Goal: Share content

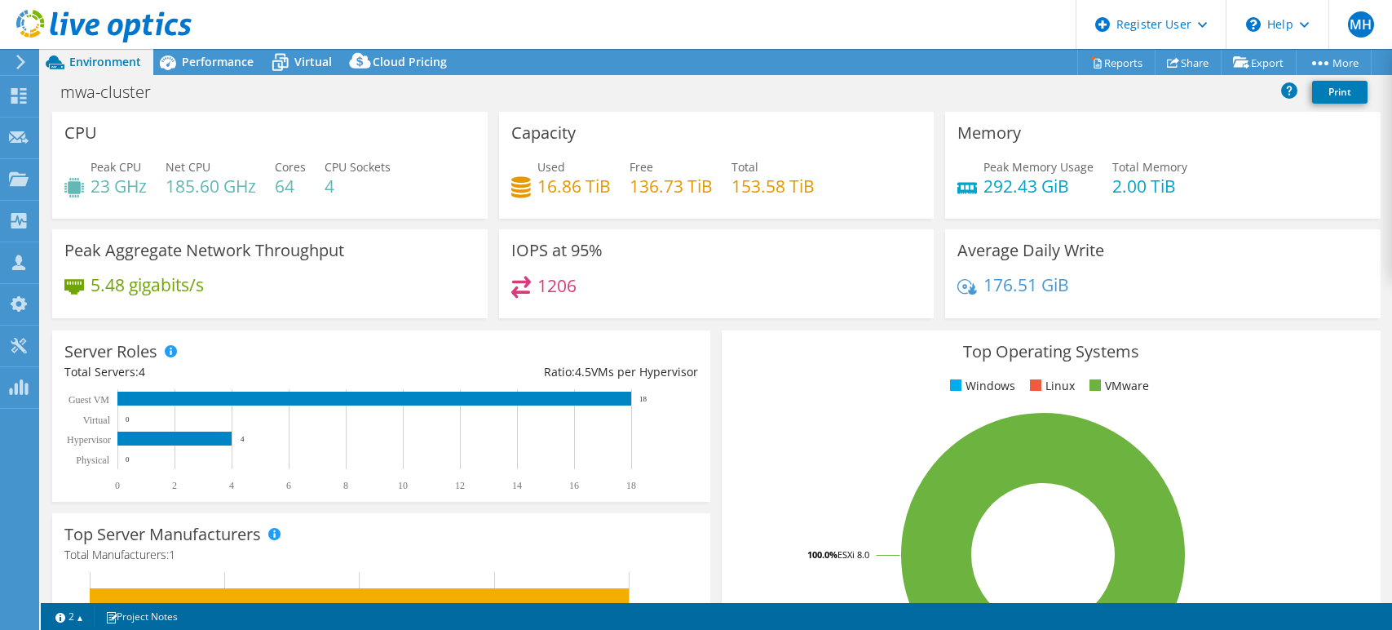
select select "USD"
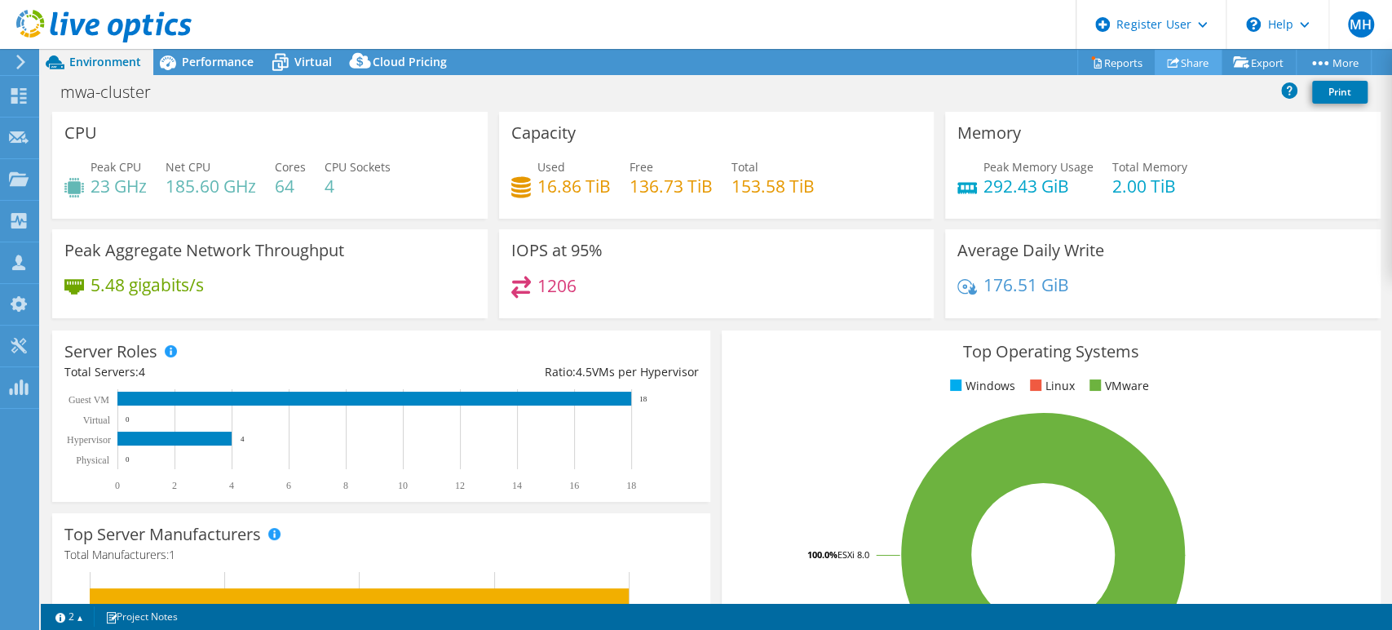
click at [1178, 64] on link "Share" at bounding box center [1188, 62] width 67 height 25
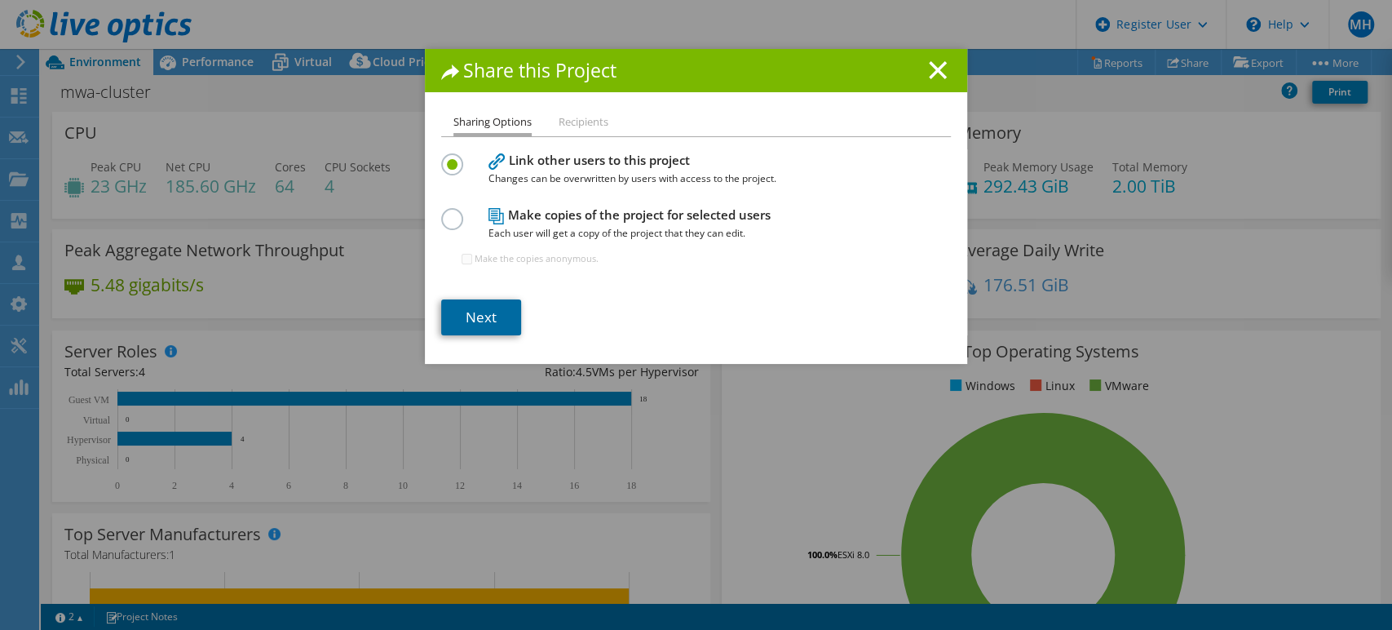
click at [498, 308] on link "Next" at bounding box center [481, 317] width 80 height 36
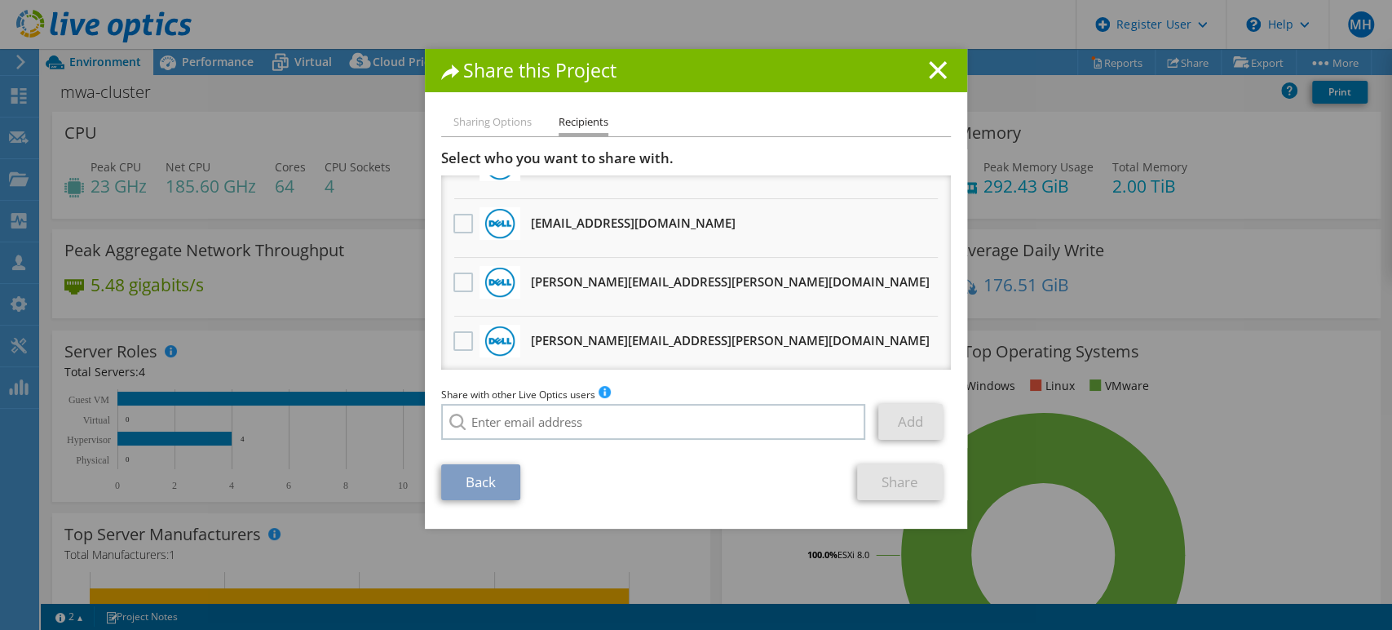
scroll to position [1178, 0]
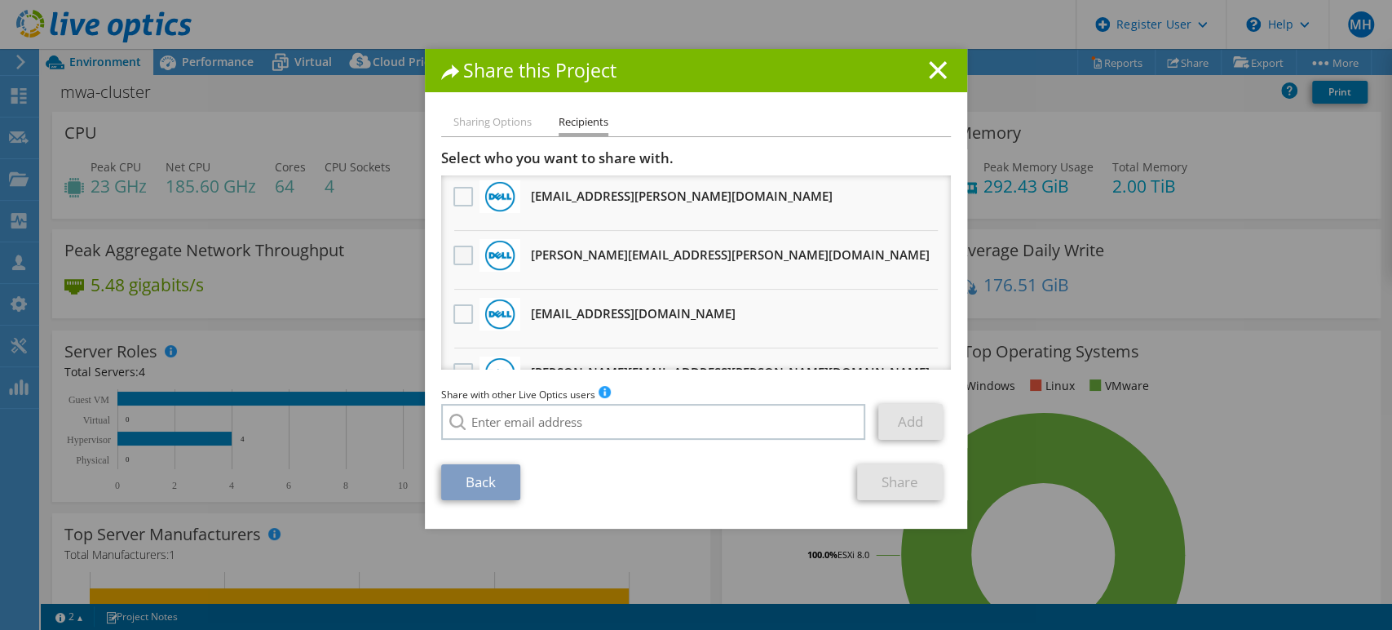
click at [457, 248] on label at bounding box center [466, 256] width 24 height 20
click at [0, 0] on input "checkbox" at bounding box center [0, 0] width 0 height 0
click at [896, 476] on link "Share" at bounding box center [900, 482] width 86 height 36
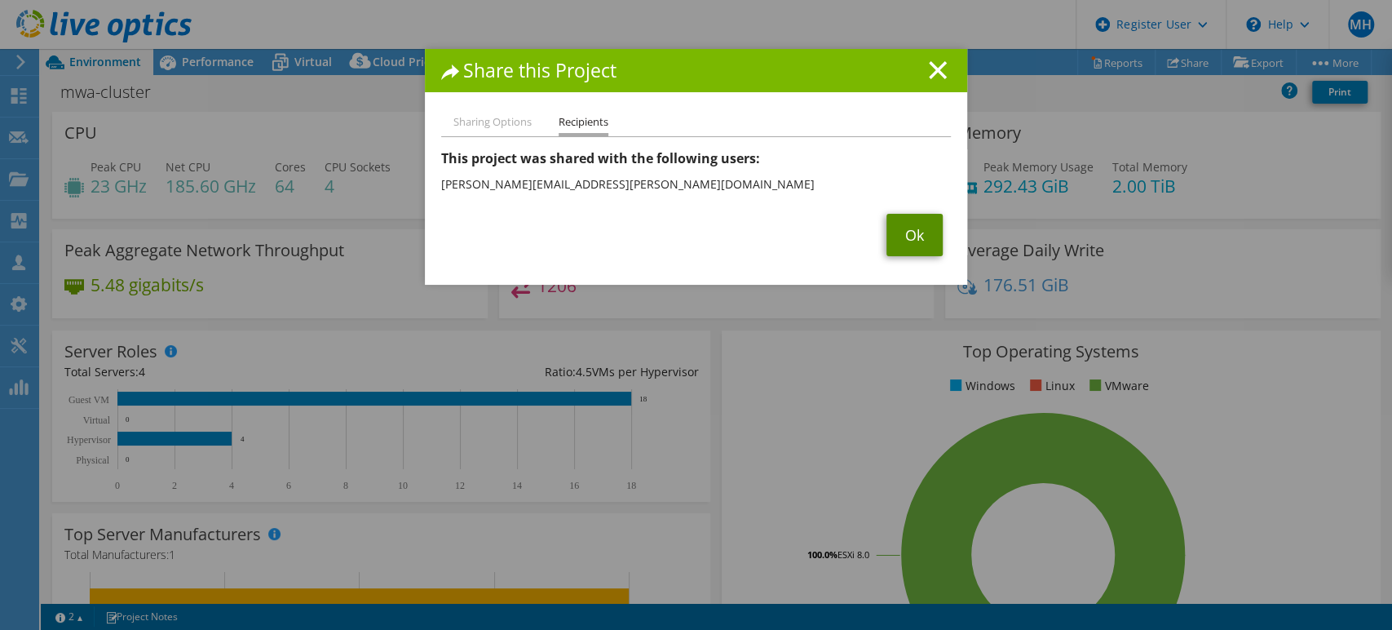
click at [909, 241] on link "Ok" at bounding box center [915, 235] width 56 height 42
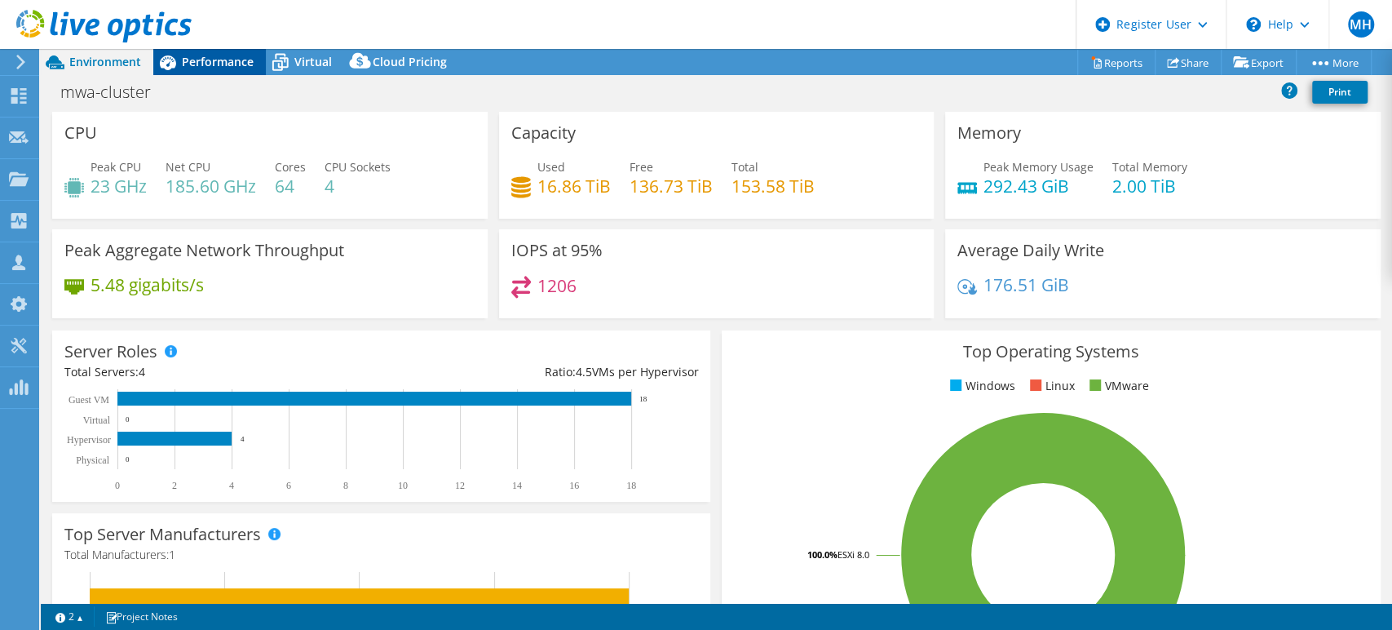
click at [214, 64] on span "Performance" at bounding box center [218, 61] width 72 height 15
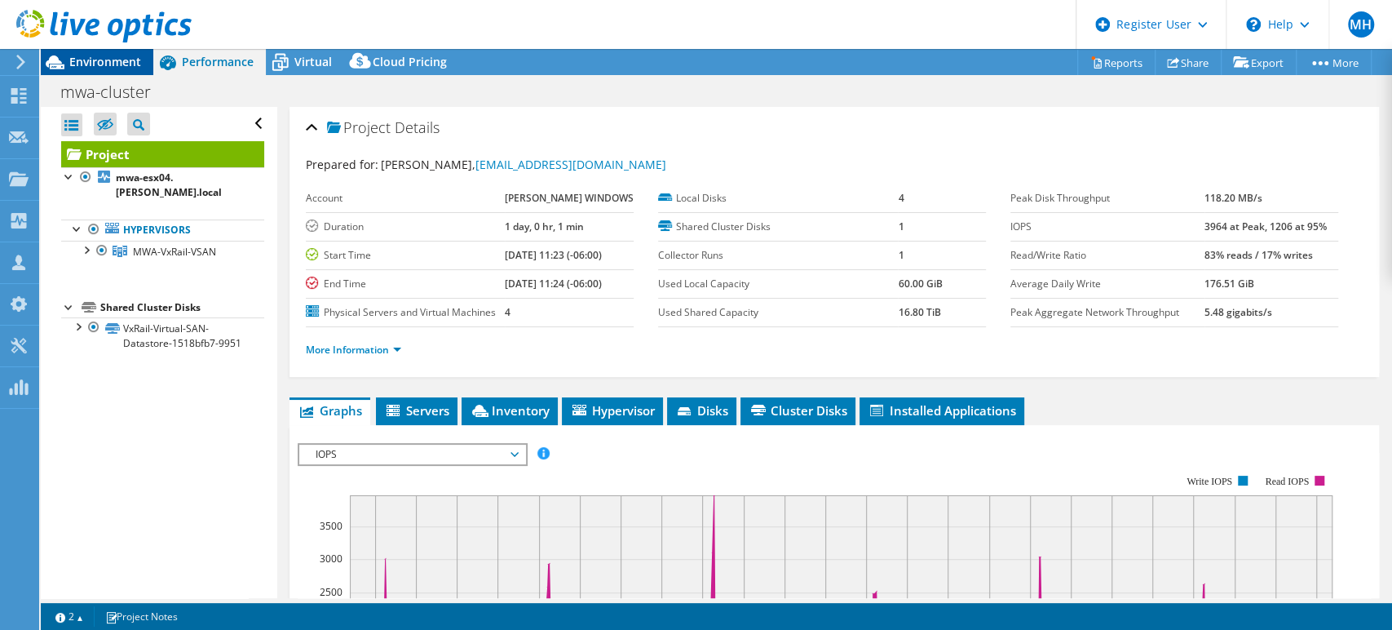
click at [120, 64] on span "Environment" at bounding box center [105, 61] width 72 height 15
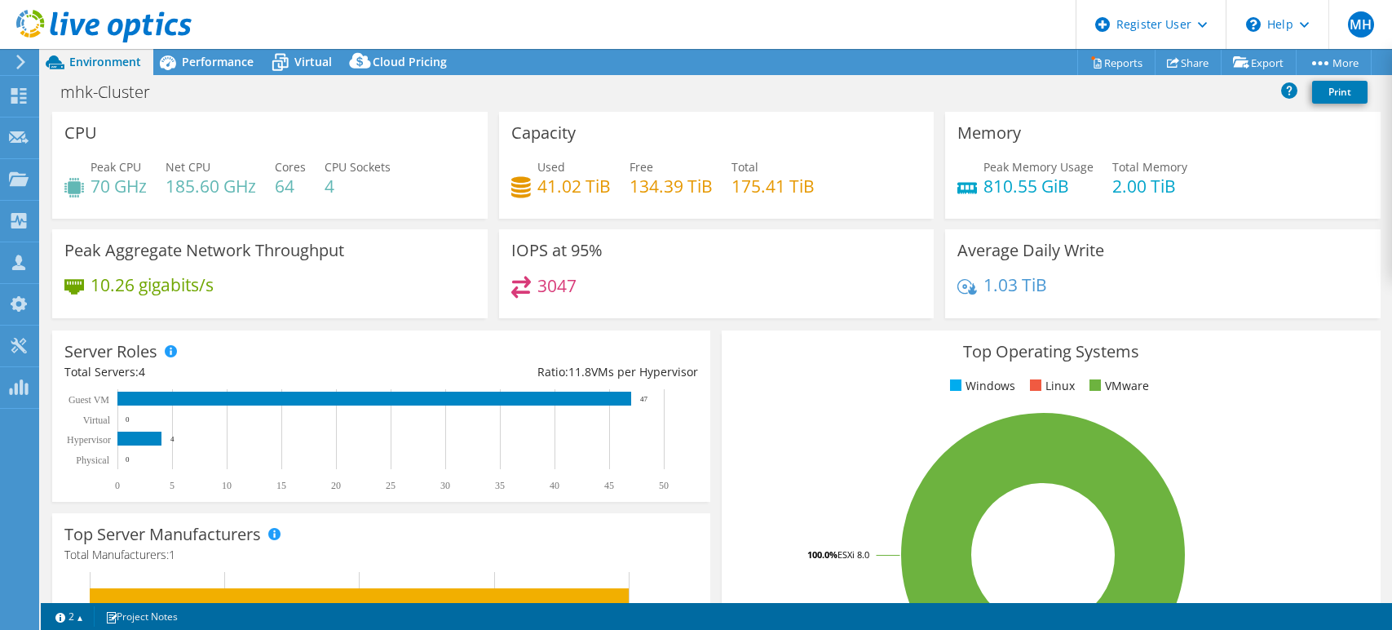
select select "USD"
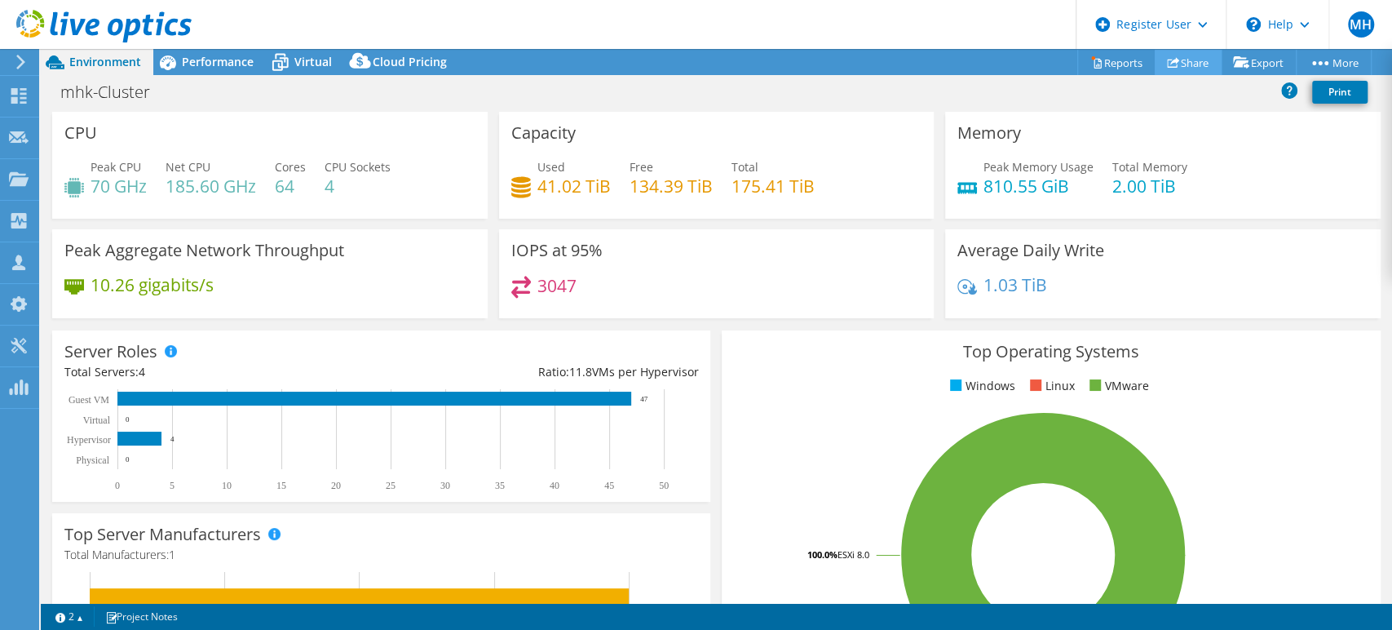
click at [1175, 62] on link "Share" at bounding box center [1188, 62] width 67 height 25
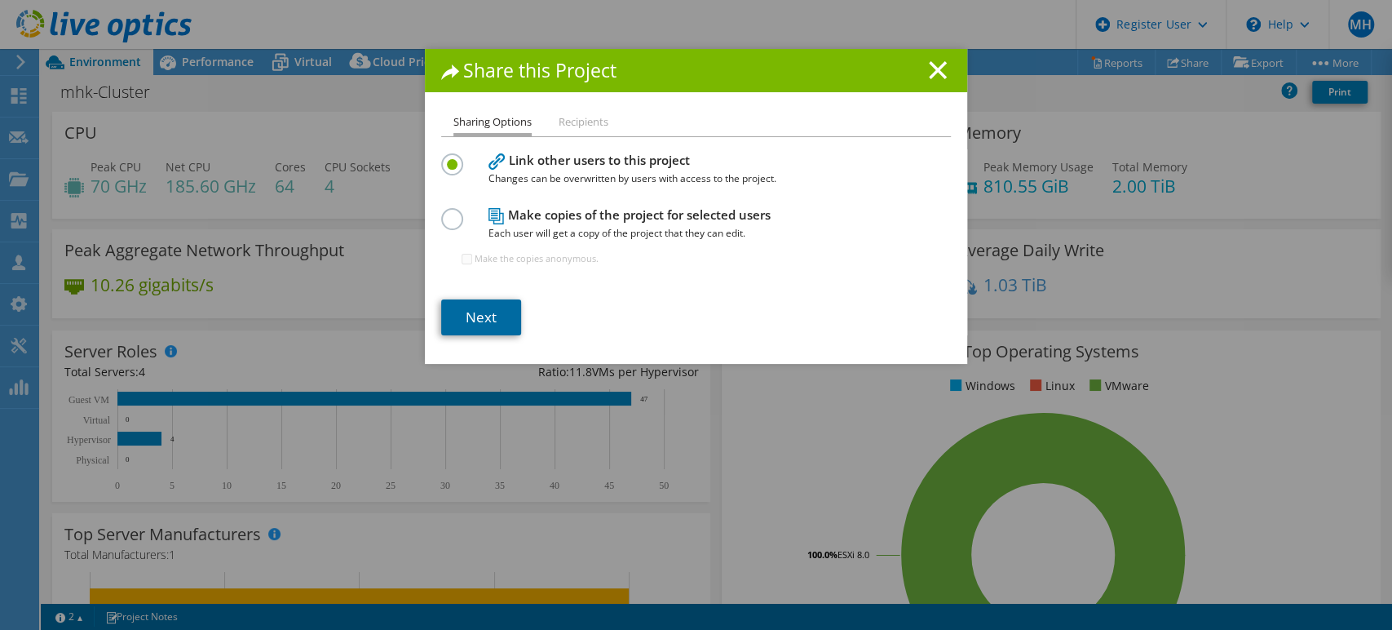
click at [498, 308] on link "Next" at bounding box center [481, 317] width 80 height 36
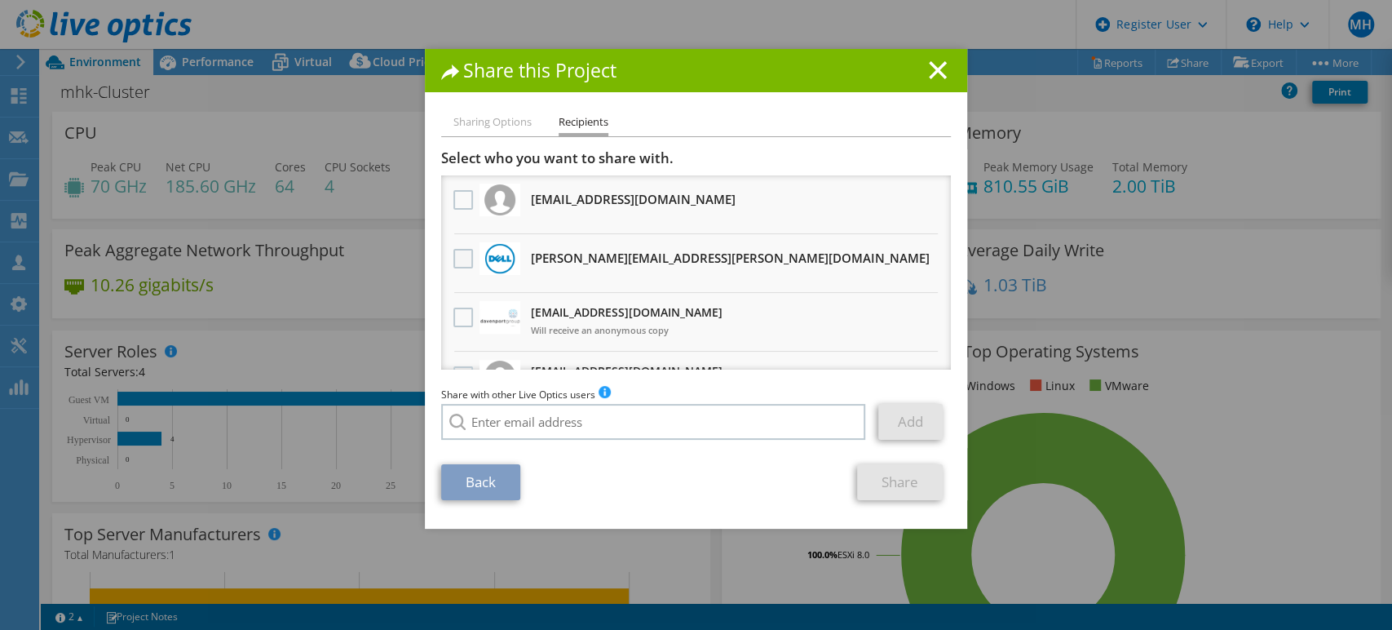
click at [457, 258] on label at bounding box center [466, 259] width 24 height 20
click at [0, 0] on input "checkbox" at bounding box center [0, 0] width 0 height 0
click at [915, 493] on link "Share" at bounding box center [900, 482] width 86 height 36
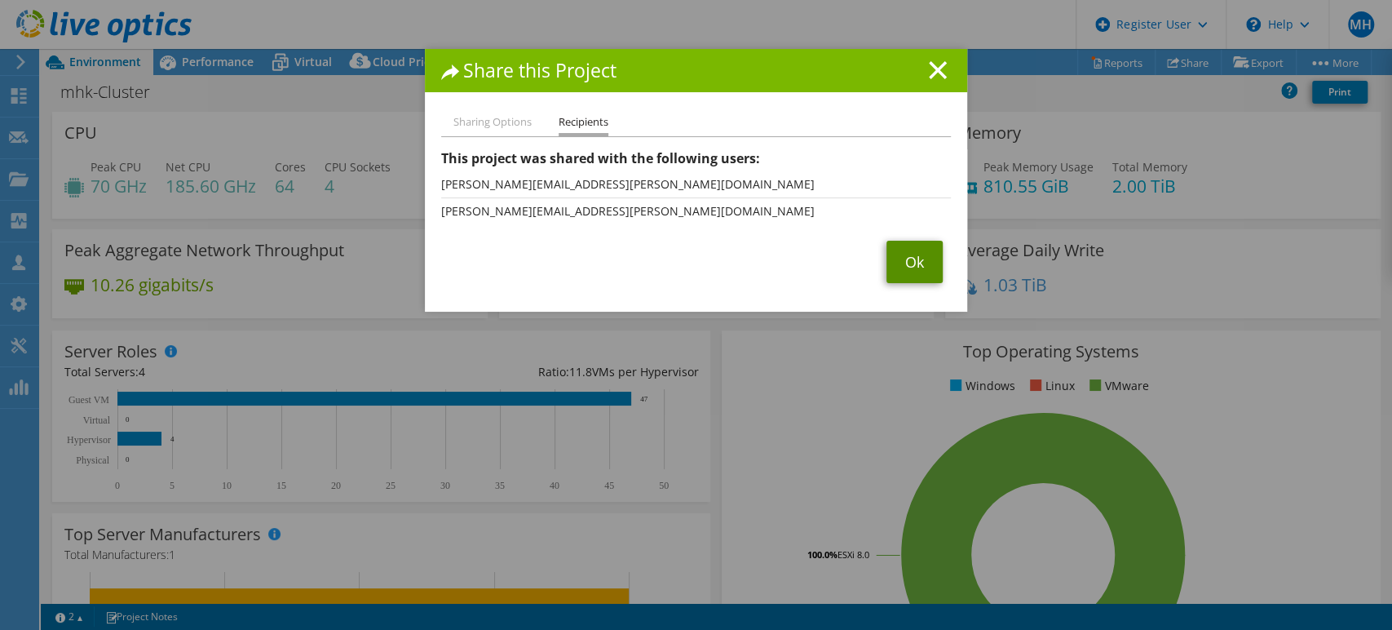
click at [914, 259] on link "Ok" at bounding box center [915, 262] width 56 height 42
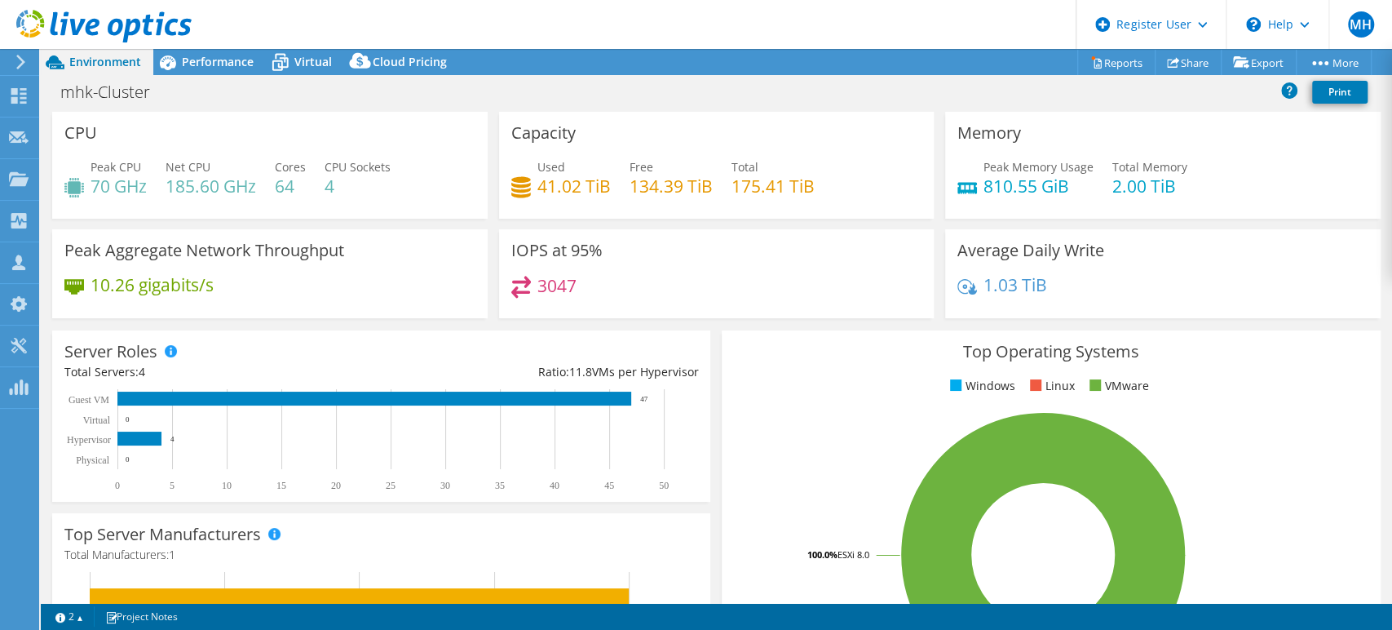
click at [218, 75] on div "mhk-Cluster Print" at bounding box center [717, 93] width 1352 height 37
click at [225, 66] on span "Performance" at bounding box center [218, 61] width 72 height 15
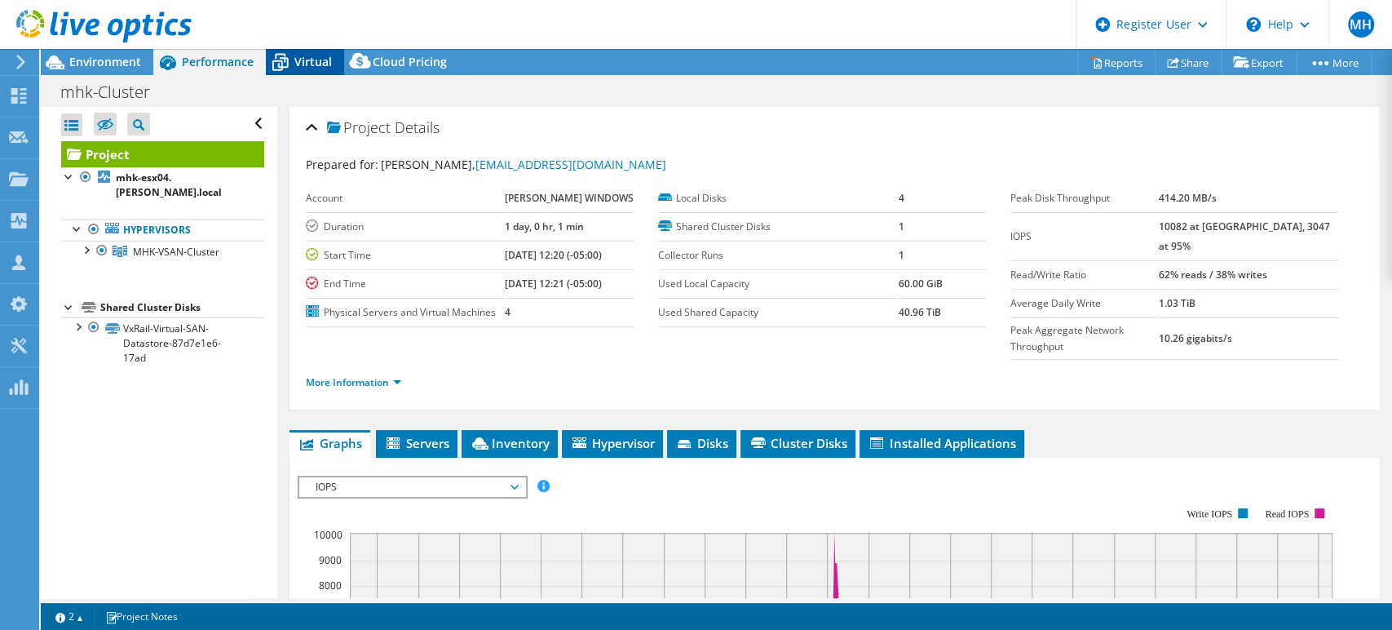
click at [305, 65] on span "Virtual" at bounding box center [313, 61] width 38 height 15
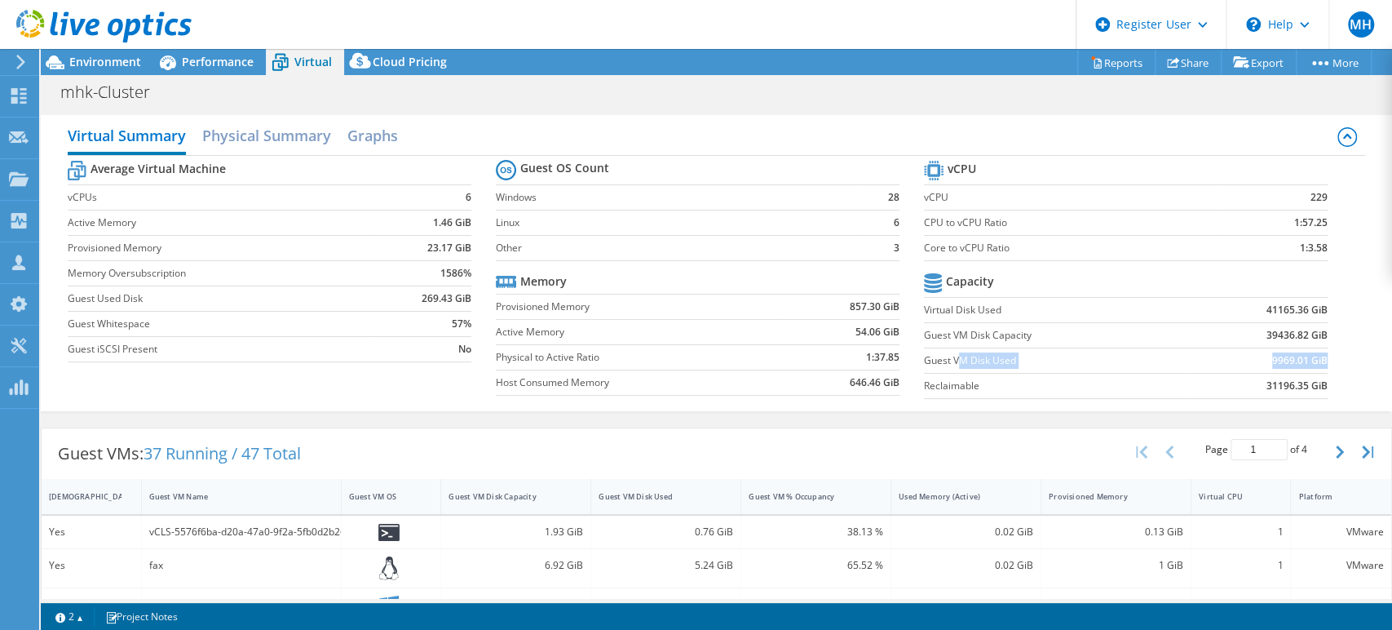
drag, startPoint x: 989, startPoint y: 363, endPoint x: 1391, endPoint y: 356, distance: 401.4
click at [1313, 351] on tr "Guest VM Disk Used 9969.01 GiB" at bounding box center [1126, 360] width 404 height 25
click at [104, 54] on div at bounding box center [96, 27] width 192 height 55
click at [104, 60] on span "Environment" at bounding box center [105, 61] width 72 height 15
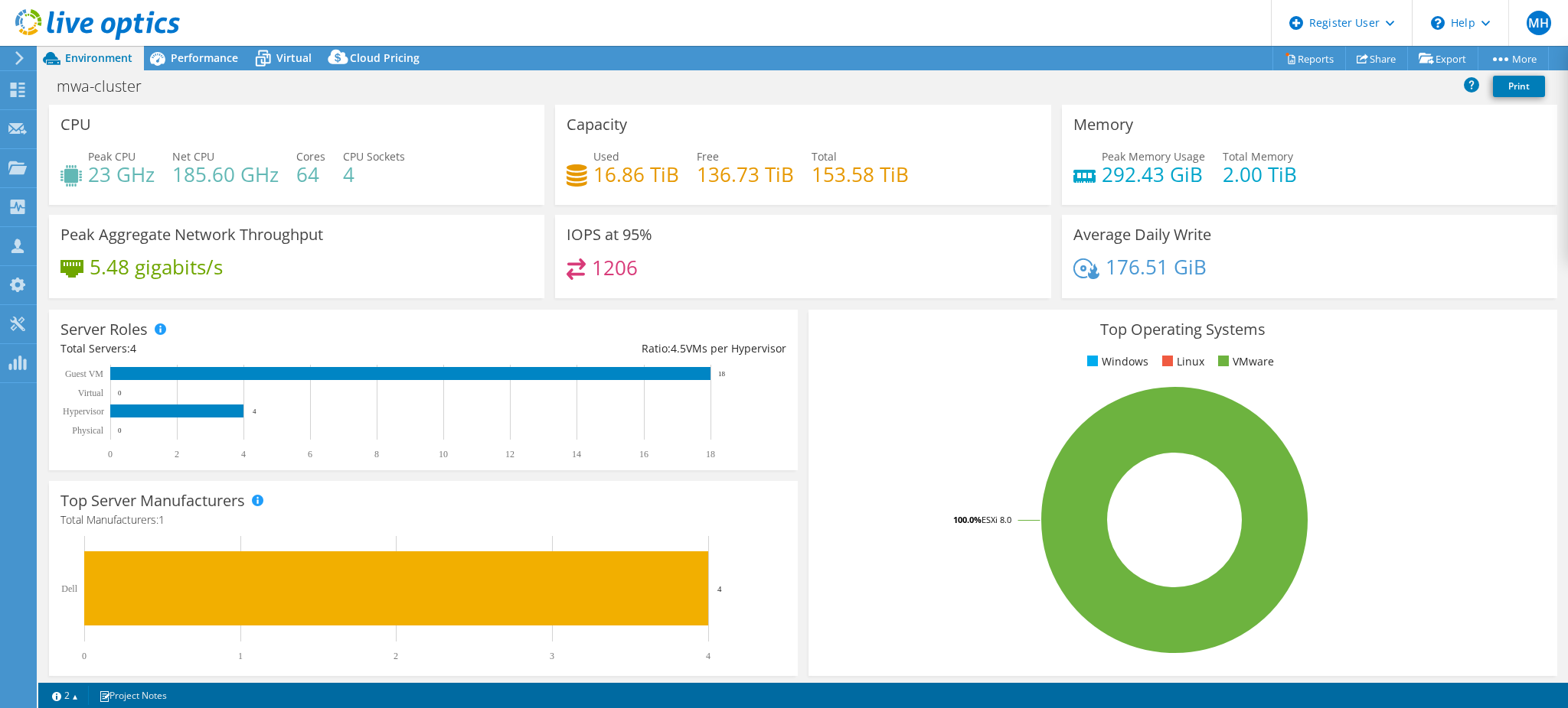
select select "USD"
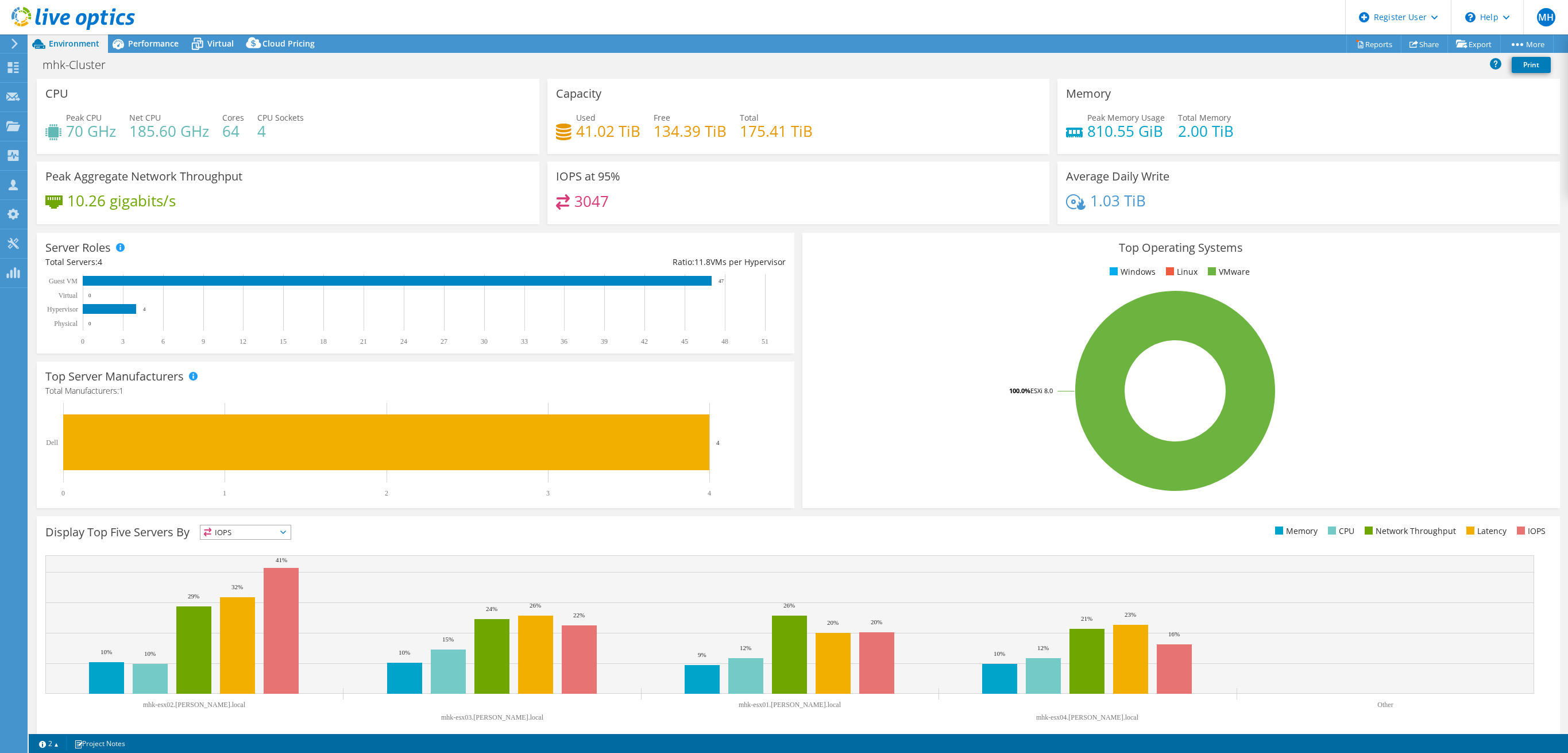
select select "USD"
